Goal: Information Seeking & Learning: Learn about a topic

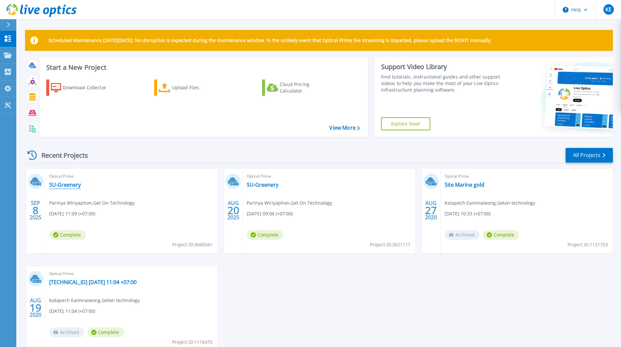
click at [72, 186] on link "SU-Greenery" at bounding box center [65, 185] width 32 height 7
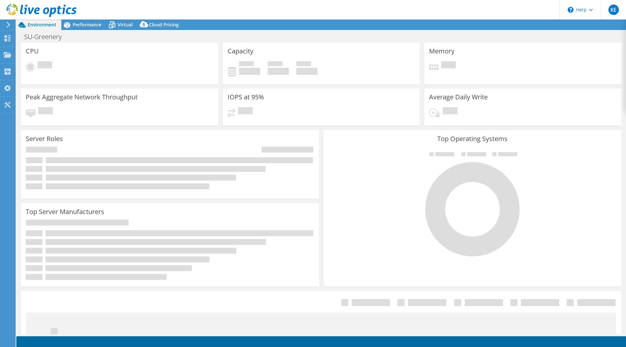
select select "USD"
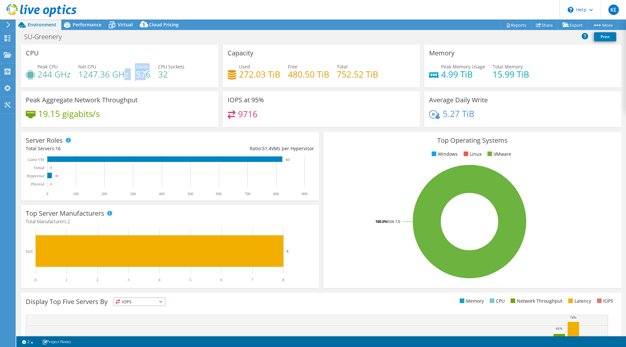
drag, startPoint x: 148, startPoint y: 71, endPoint x: 122, endPoint y: 77, distance: 26.0
click at [122, 77] on div "Peak CPU 244 GHz Net CPU 1247.36 GHz Cores 576 CPU Sockets 32" at bounding box center [119, 73] width 187 height 21
click at [177, 84] on div "Peak CPU 244 GHz Net CPU 1247.36 GHz Cores 576 CPU Sockets 32" at bounding box center [119, 73] width 187 height 21
click at [91, 23] on span "Performance" at bounding box center [87, 25] width 29 height 6
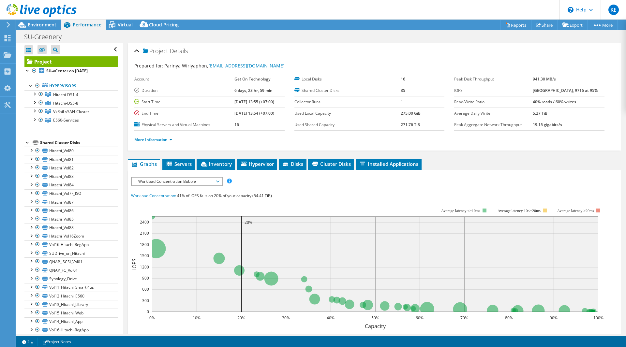
click at [206, 185] on span "Workload Concentration Bubble" at bounding box center [177, 182] width 84 height 8
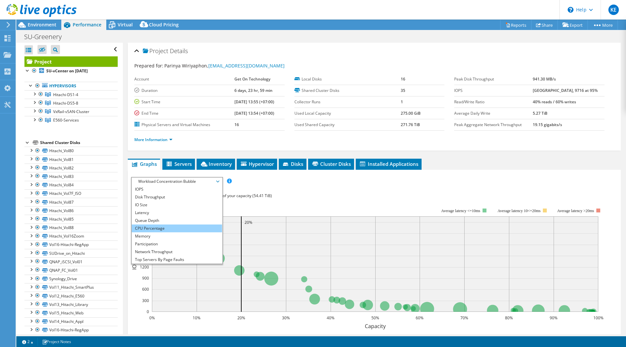
click at [167, 226] on li "CPU Percentage" at bounding box center [177, 229] width 90 height 8
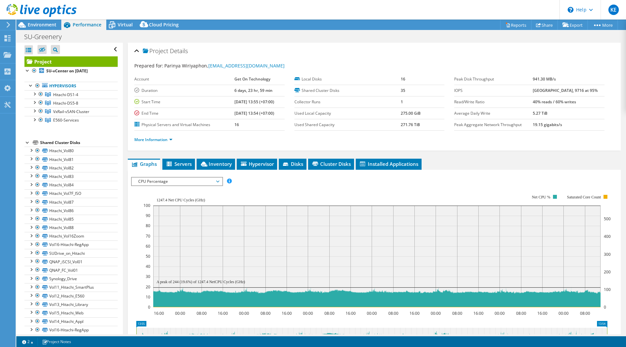
scroll to position [33, 0]
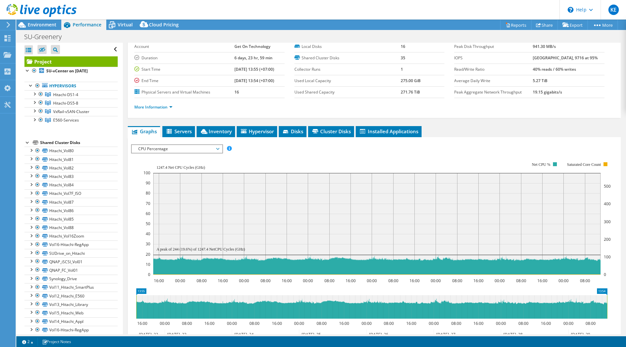
click at [157, 213] on rect at bounding box center [376, 224] width 447 height 102
click at [158, 214] on icon at bounding box center [376, 214] width 447 height 0
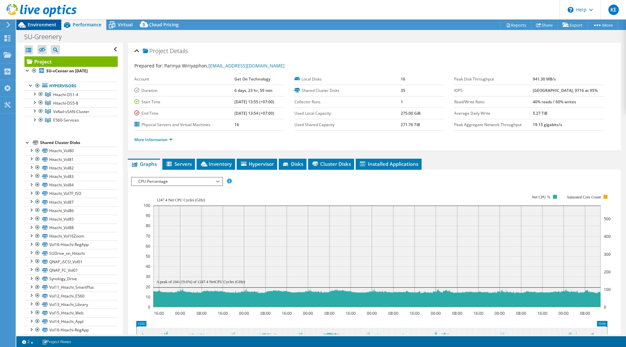
click at [47, 26] on span "Environment" at bounding box center [42, 25] width 29 height 6
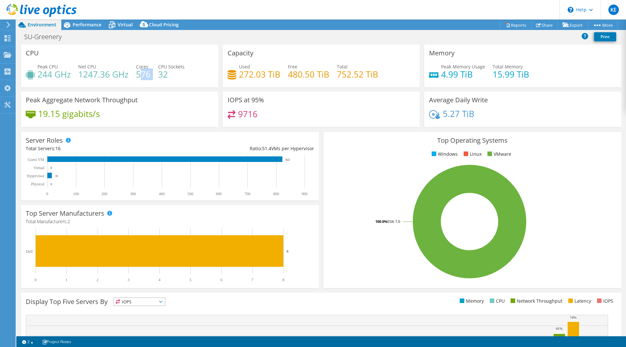
drag, startPoint x: 151, startPoint y: 72, endPoint x: 139, endPoint y: 73, distance: 12.1
click at [139, 73] on div "Peak CPU 244 GHz Net CPU 1247.36 GHz Cores 576 CPU Sockets 32" at bounding box center [119, 73] width 187 height 21
drag, startPoint x: 136, startPoint y: 76, endPoint x: 151, endPoint y: 76, distance: 14.7
click at [151, 76] on div "Peak CPU 244 GHz Net CPU 1247.36 GHz Cores 576 CPU Sockets 32" at bounding box center [119, 73] width 187 height 21
click at [187, 105] on div "Peak Aggregate Network Throughput 19.15 gigabits/s" at bounding box center [119, 110] width 197 height 36
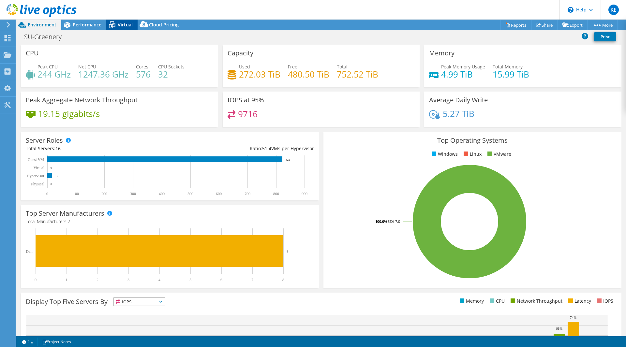
click at [132, 30] on div "Virtual" at bounding box center [121, 25] width 31 height 10
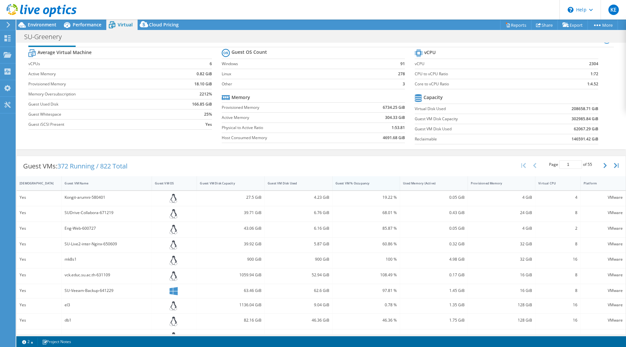
scroll to position [9, 0]
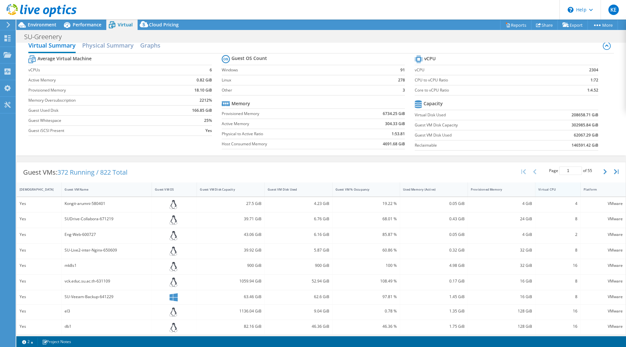
click at [558, 193] on div "Virtual CPU" at bounding box center [553, 190] width 37 height 10
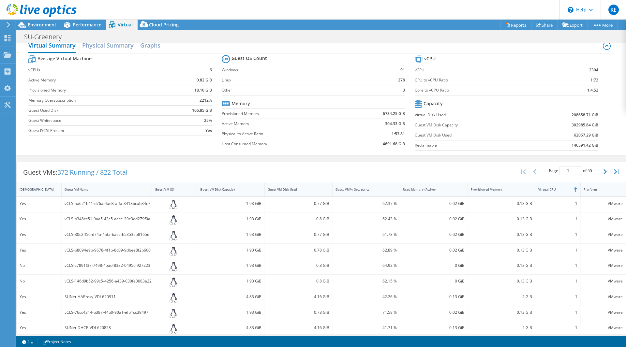
click at [559, 193] on div "Virtual CPU" at bounding box center [553, 190] width 37 height 10
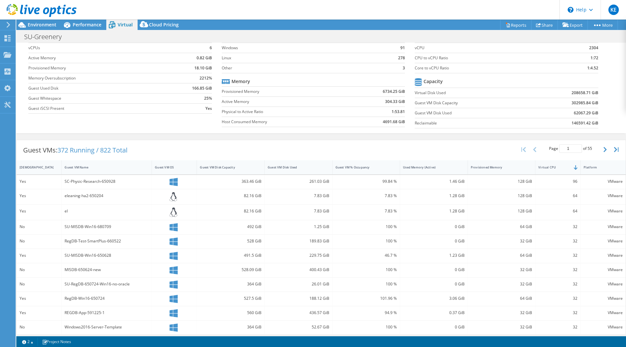
scroll to position [41, 0]
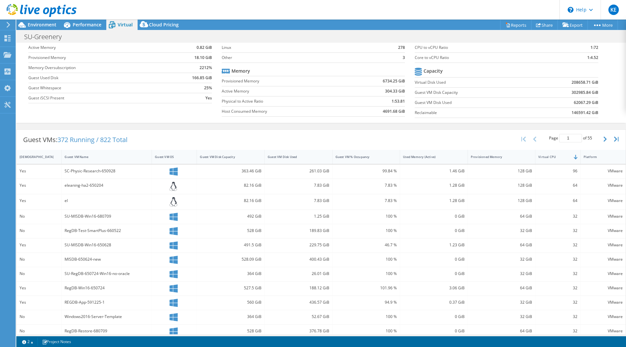
click at [572, 172] on div "96" at bounding box center [557, 171] width 39 height 7
click at [569, 172] on div "96" at bounding box center [557, 171] width 39 height 7
click at [572, 172] on div "96" at bounding box center [557, 171] width 39 height 7
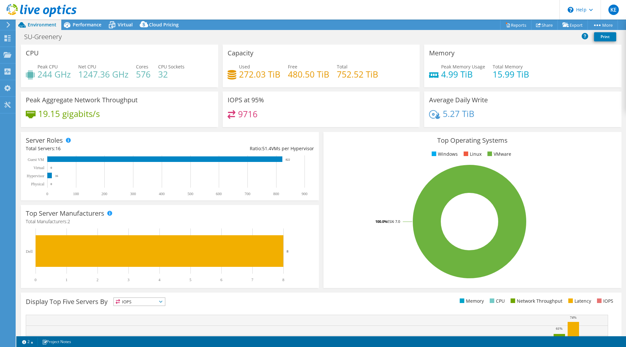
select select "USD"
